Goal: Information Seeking & Learning: Check status

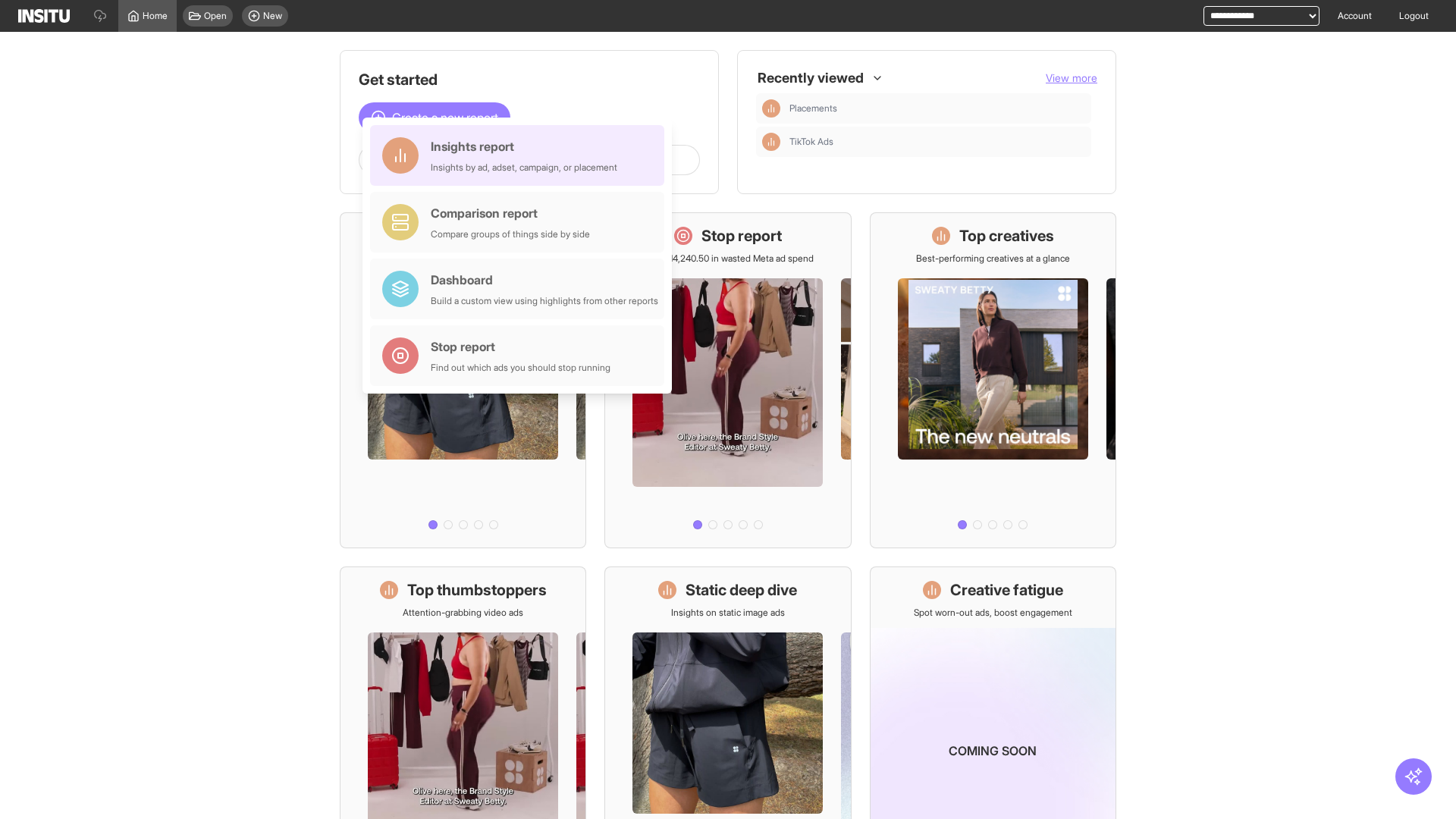
click at [521, 155] on div "Insights report Insights by ad, adset, campaign, or placement" at bounding box center [523, 156] width 186 height 37
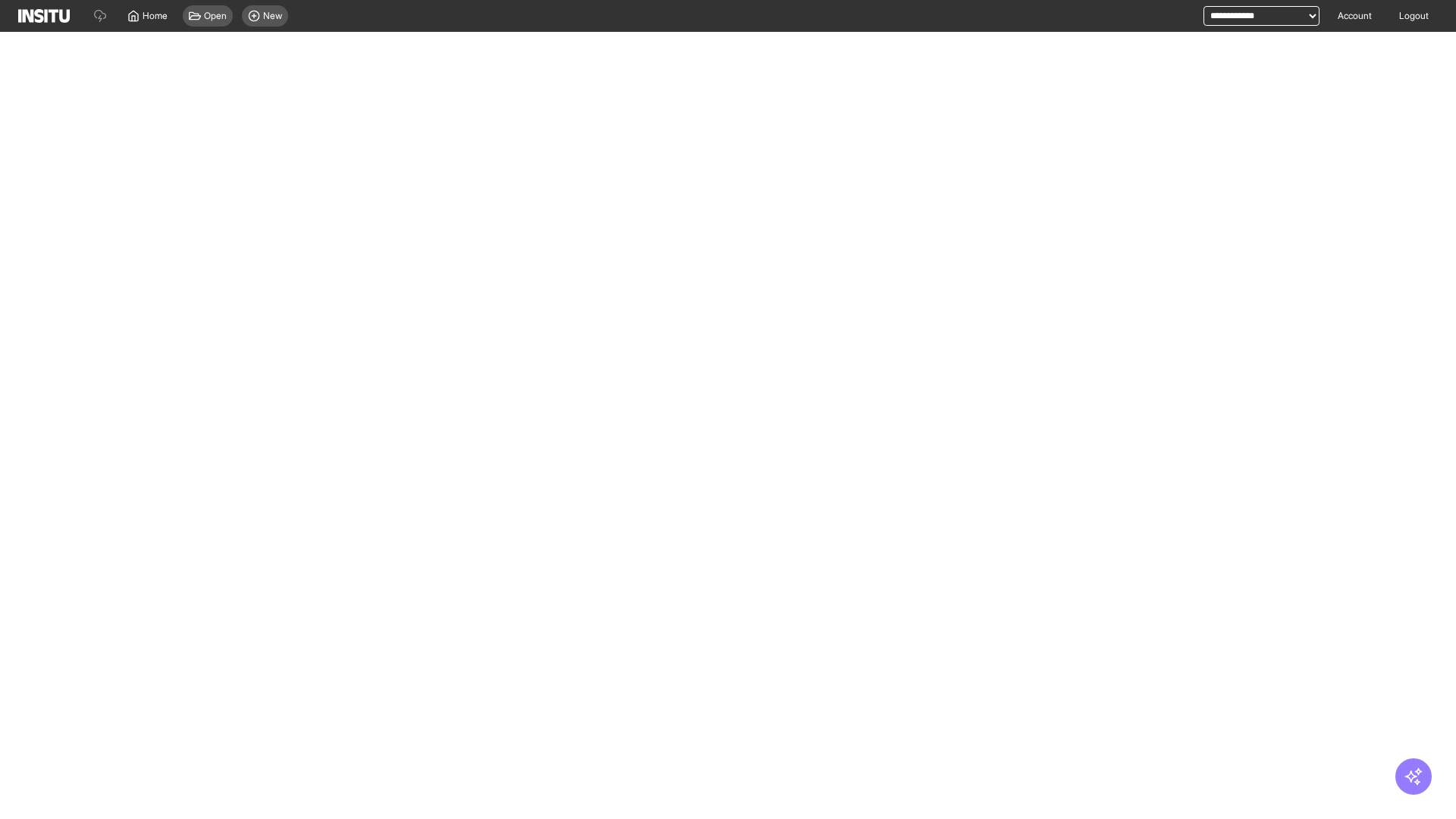
select select "**"
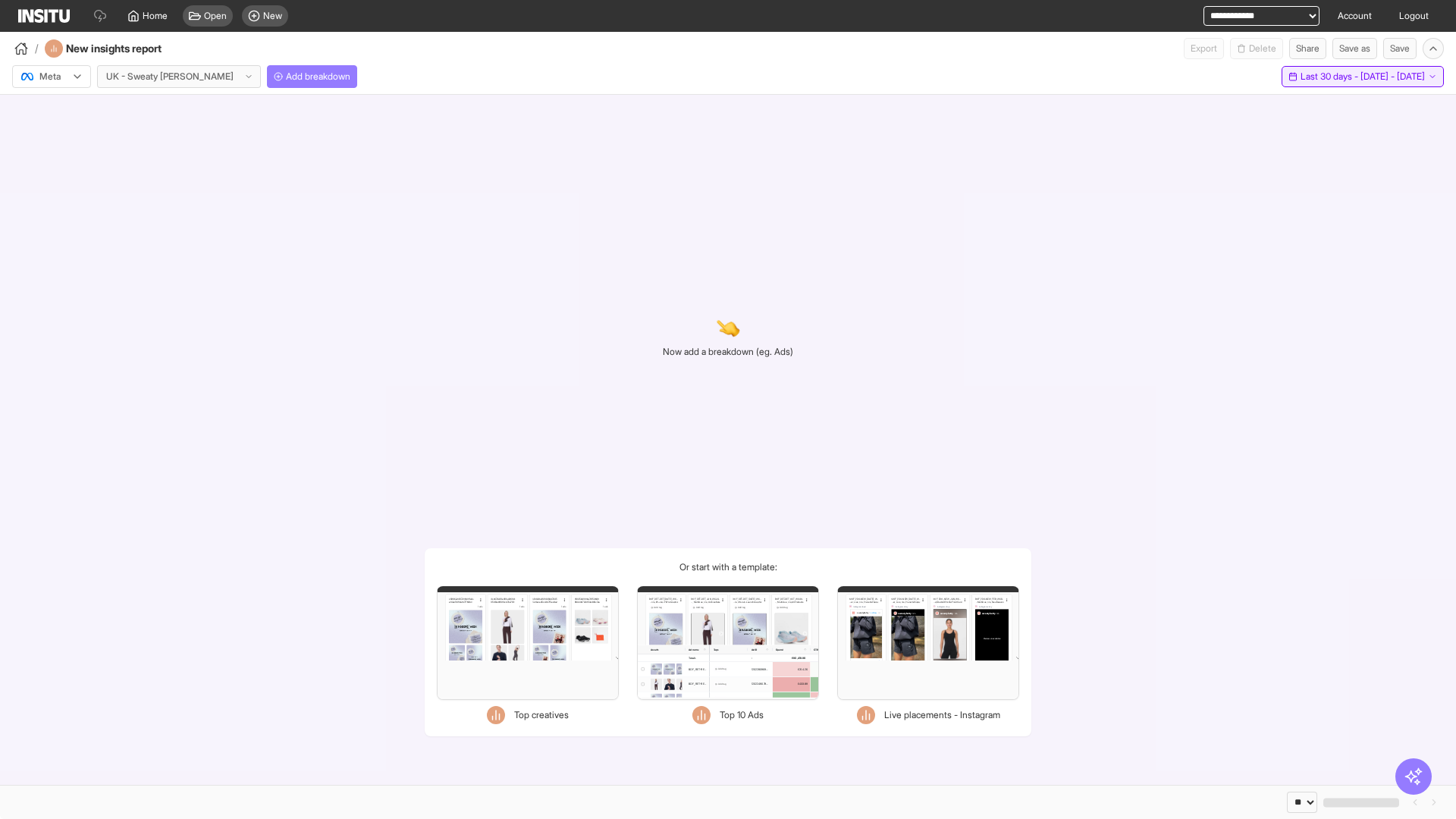
click at [1329, 77] on span "Last 30 days - [DATE] - [DATE]" at bounding box center [1363, 77] width 124 height 13
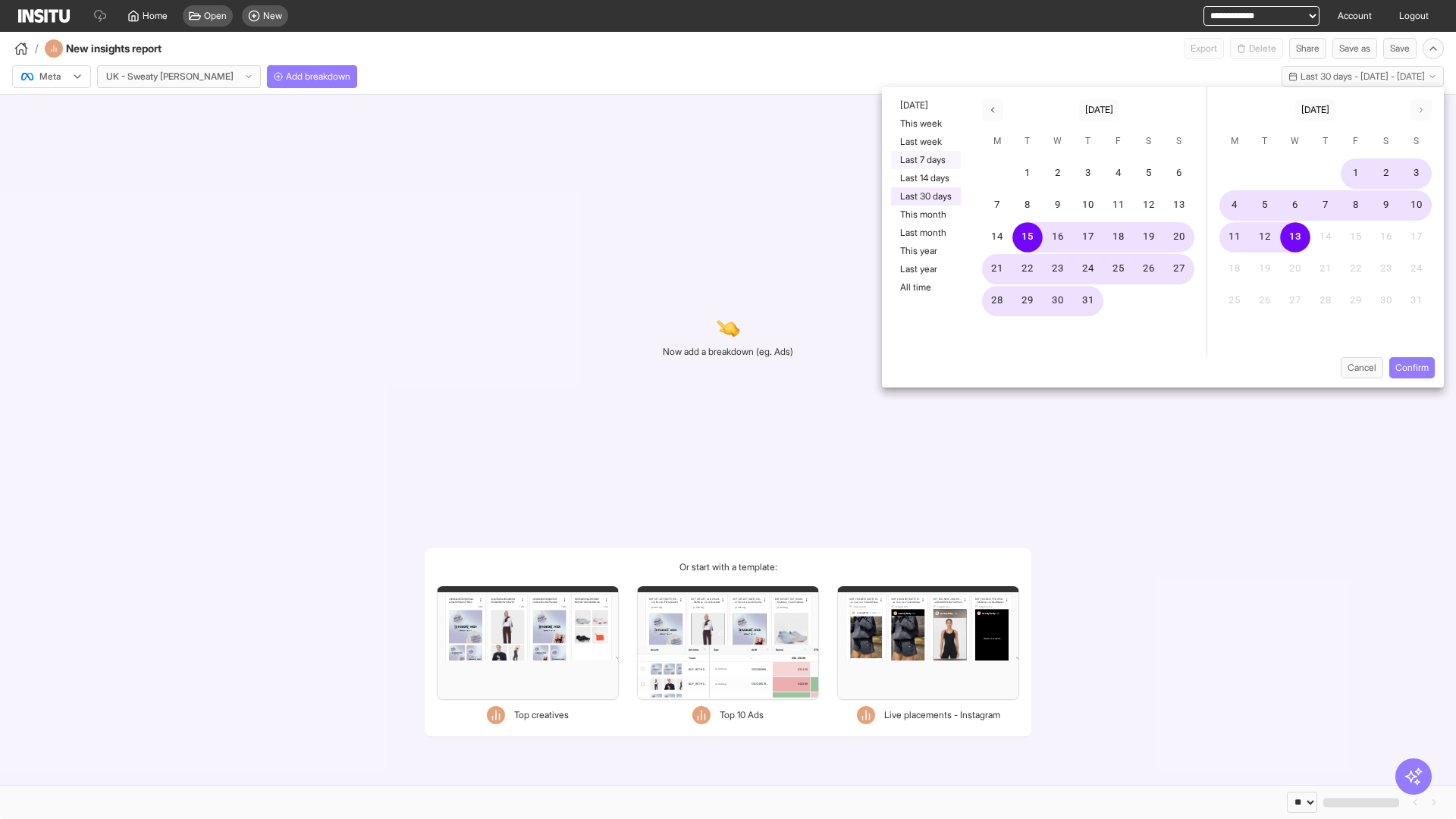
click at [925, 160] on button "Last 7 days" at bounding box center [926, 160] width 70 height 18
